Goal: Information Seeking & Learning: Learn about a topic

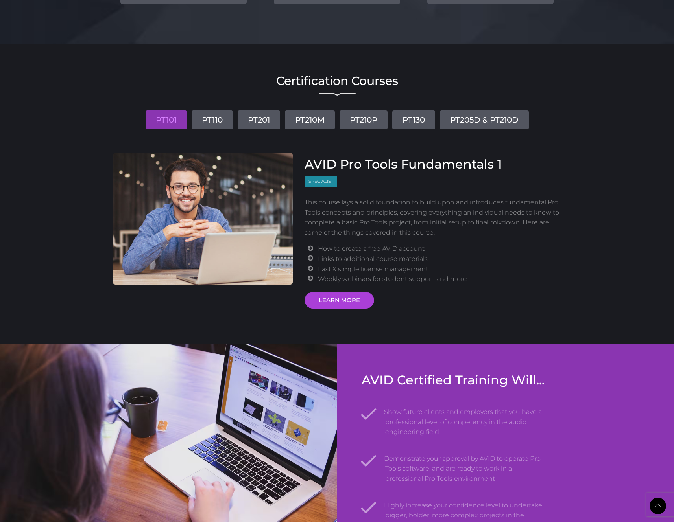
scroll to position [856, 0]
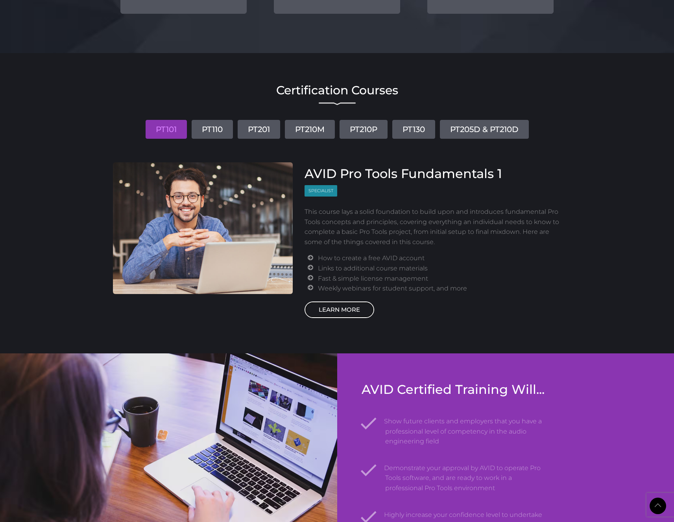
click at [350, 310] on link "LEARN MORE" at bounding box center [339, 310] width 70 height 17
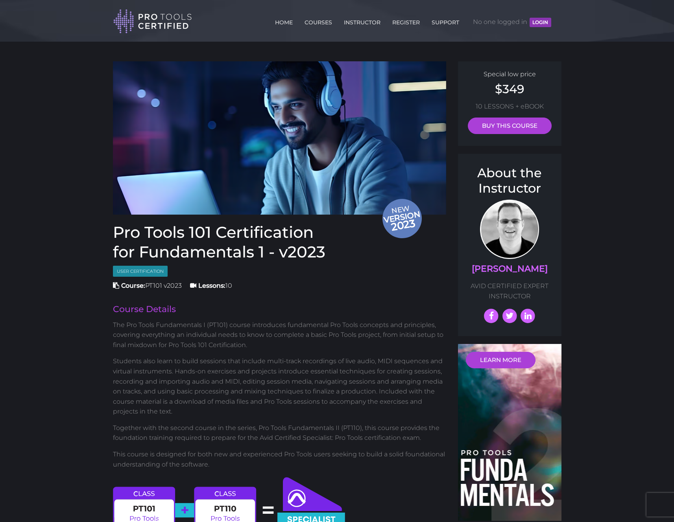
click at [76, 26] on header "Toggle navigation HOME COURSES INSTRUCTOR REGISTER SUPPORT No one logged in LOG…" at bounding box center [337, 21] width 674 height 42
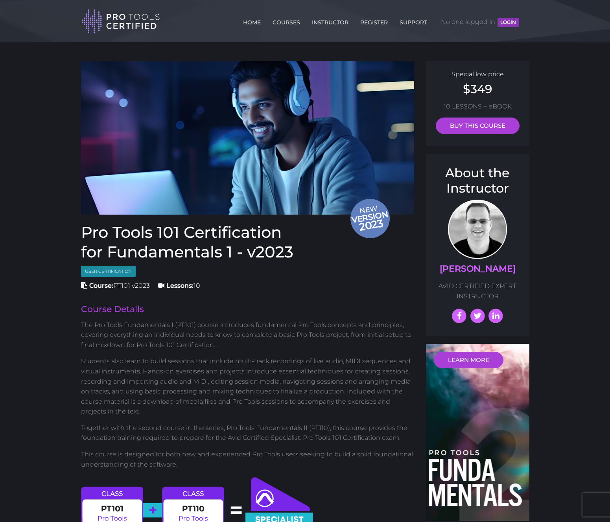
drag, startPoint x: 293, startPoint y: 251, endPoint x: 79, endPoint y: 236, distance: 214.9
copy h1 "Pro Tools 101 Certification for Fundamentals 1 - v2023"
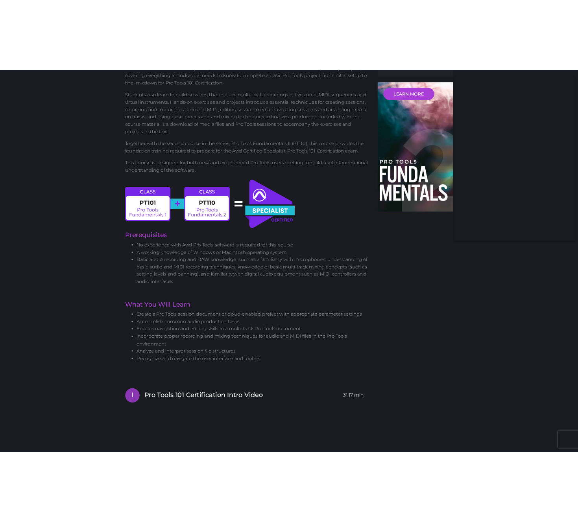
scroll to position [333, 0]
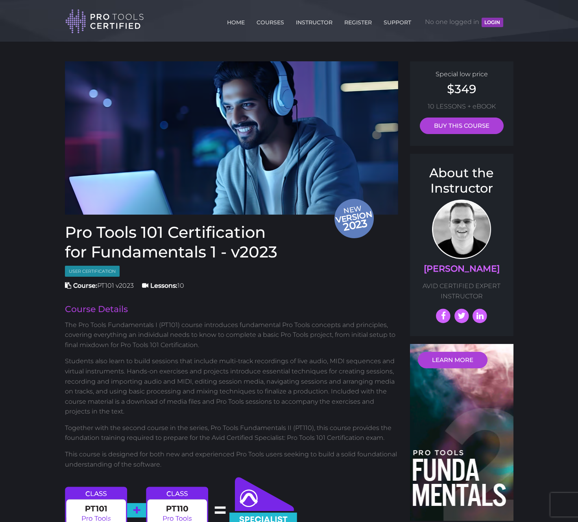
scroll to position [332, 0]
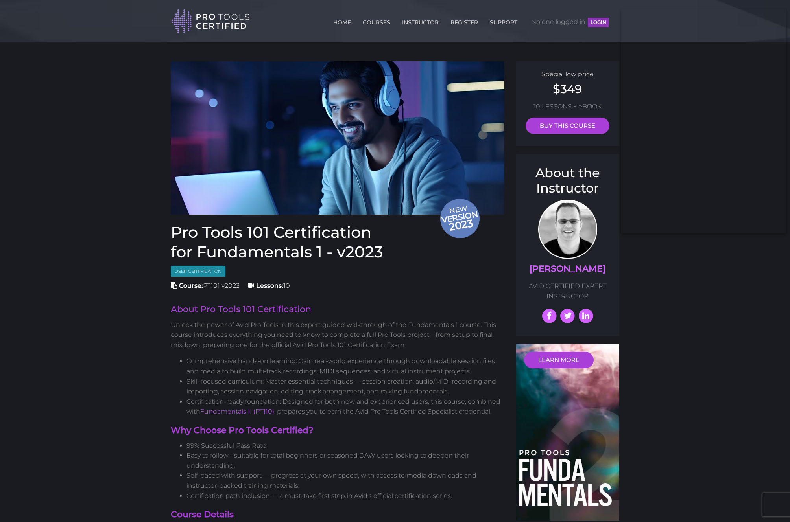
click at [51, 15] on header "Toggle navigation HOME COURSES INSTRUCTOR REGISTER SUPPORT No one logged in LOG…" at bounding box center [395, 21] width 790 height 42
